Goal: Information Seeking & Learning: Learn about a topic

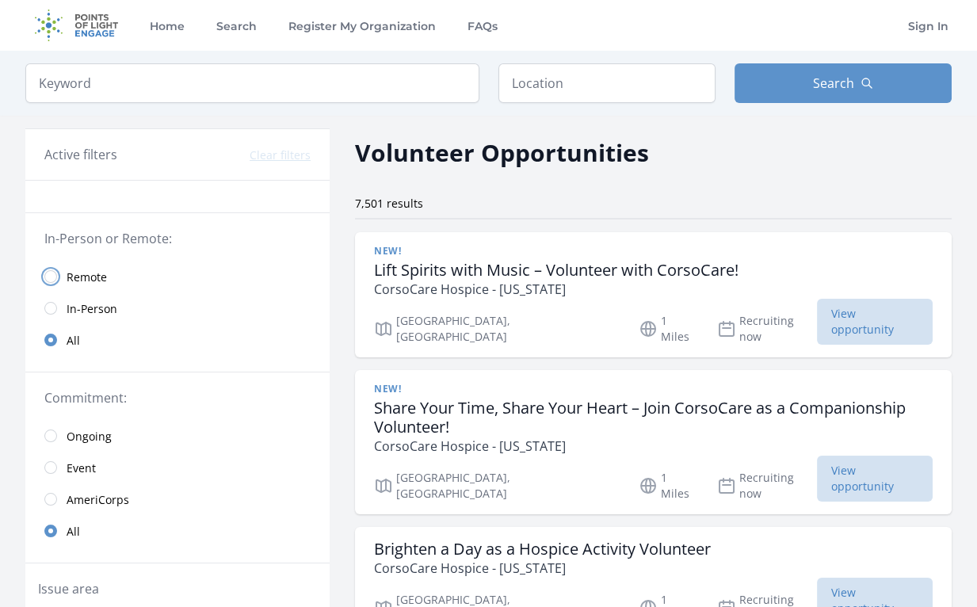
click at [52, 272] on input "radio" at bounding box center [50, 276] width 13 height 13
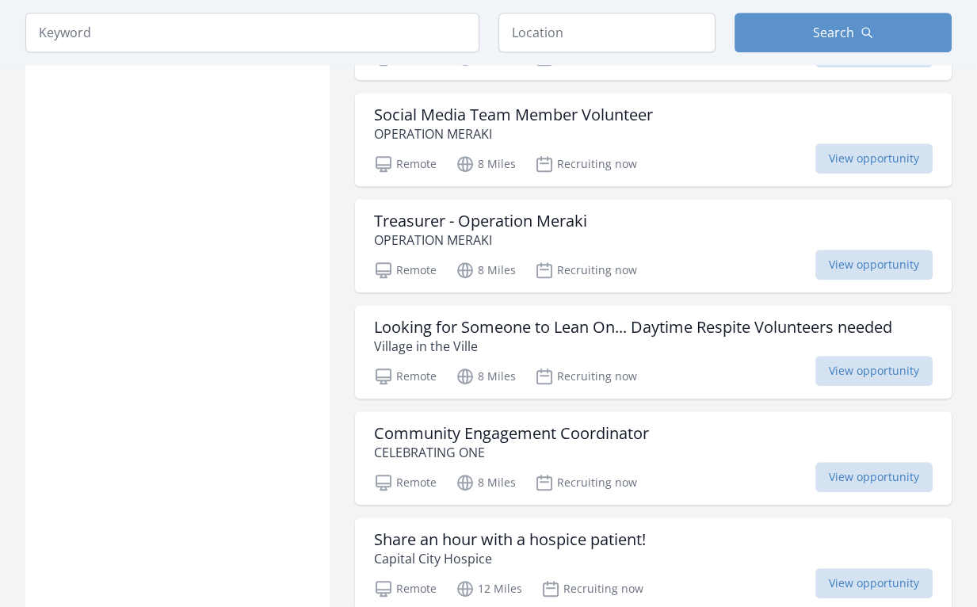
scroll to position [1585, 0]
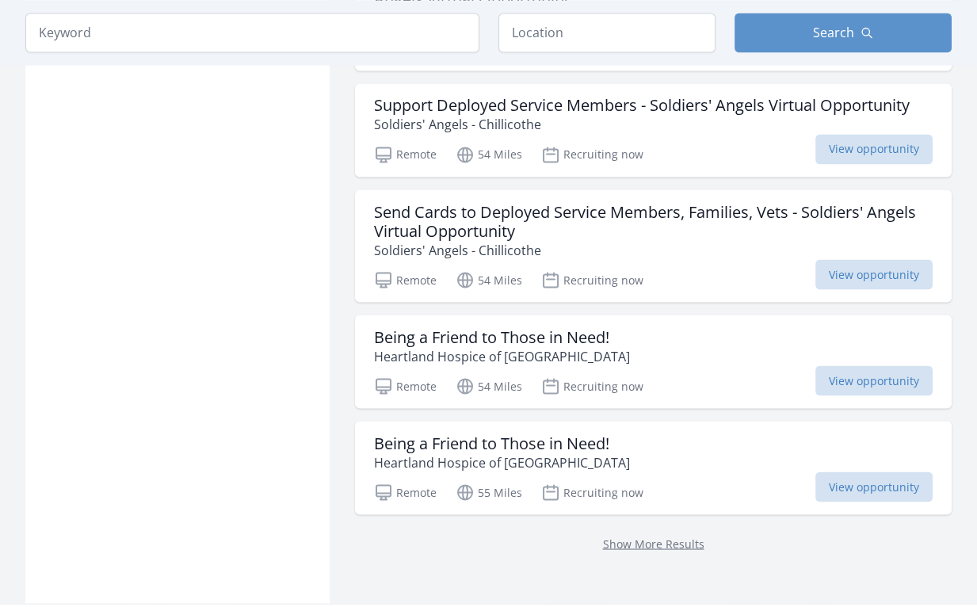
scroll to position [4201, 0]
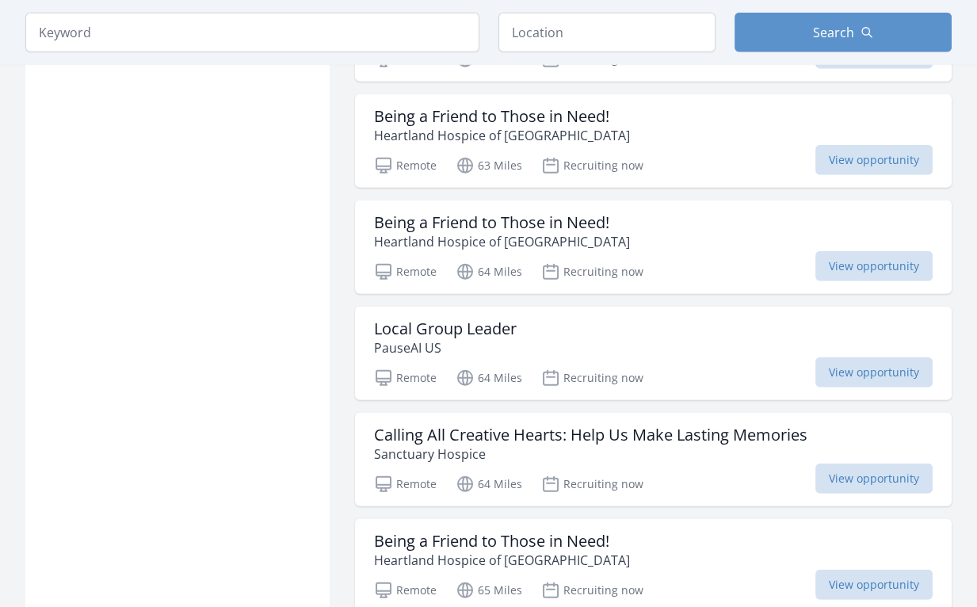
scroll to position [6341, 0]
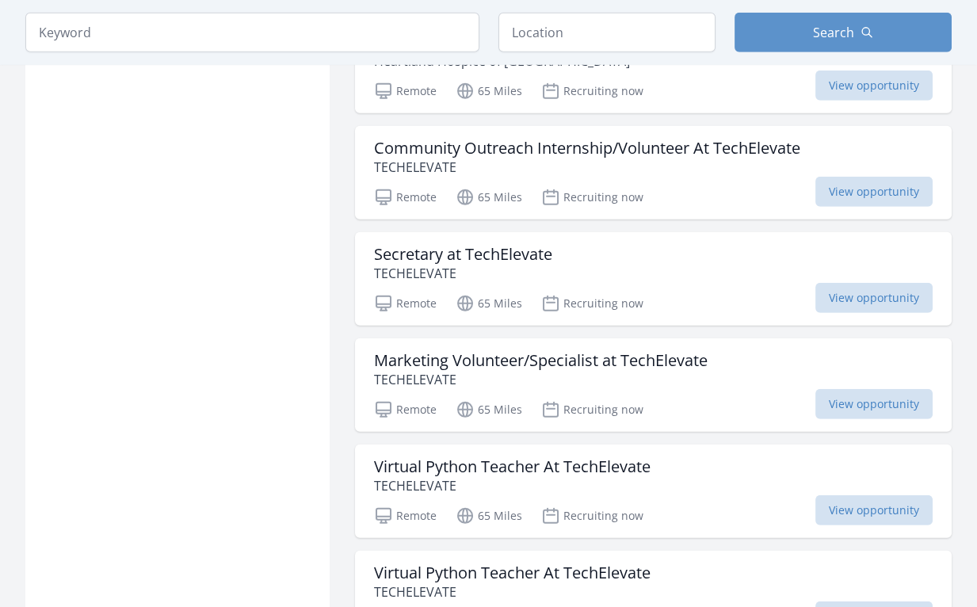
scroll to position [6975, 0]
